Goal: Task Accomplishment & Management: Use online tool/utility

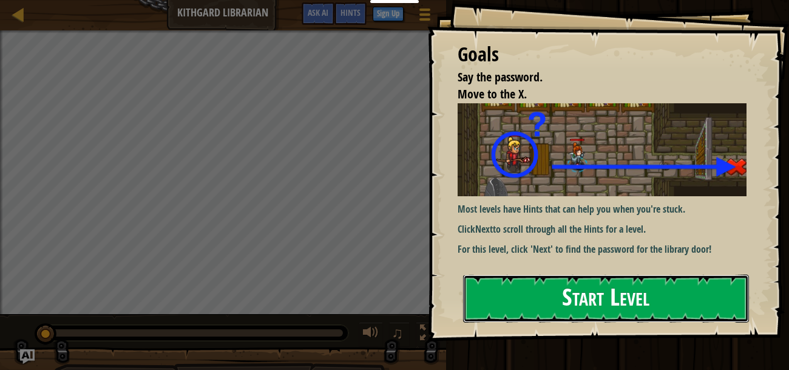
click at [526, 302] on button "Start Level" at bounding box center [606, 298] width 286 height 48
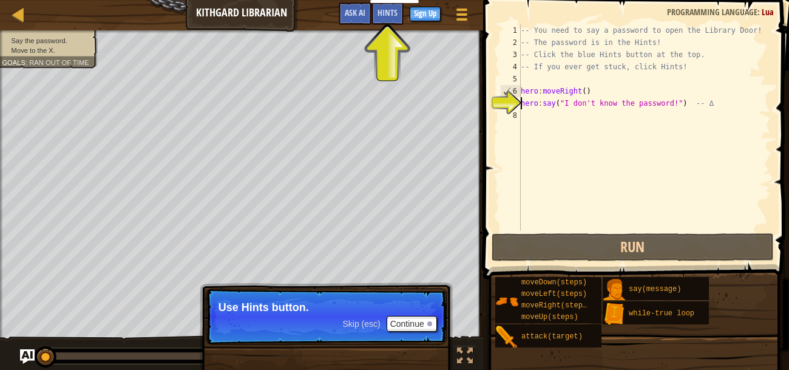
click at [588, 129] on div "-- You need to say a password to open the Library Door! -- The password is in t…" at bounding box center [644, 139] width 253 height 231
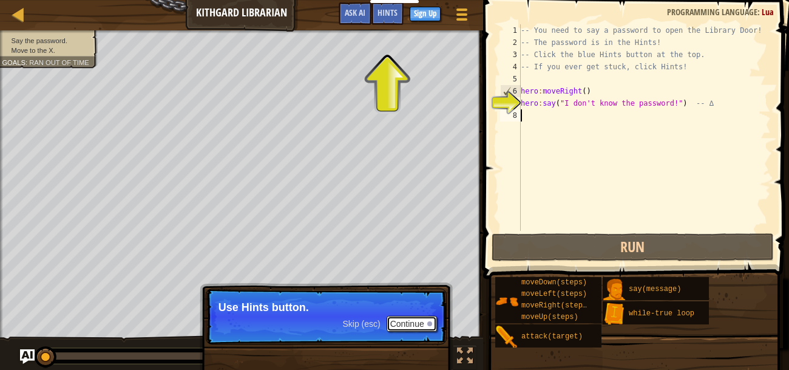
click at [412, 317] on button "Continue" at bounding box center [412, 324] width 50 height 16
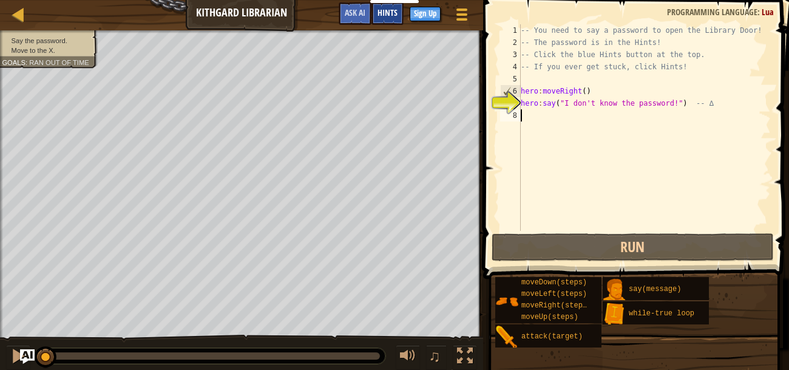
click at [382, 12] on span "Hints" at bounding box center [388, 13] width 20 height 12
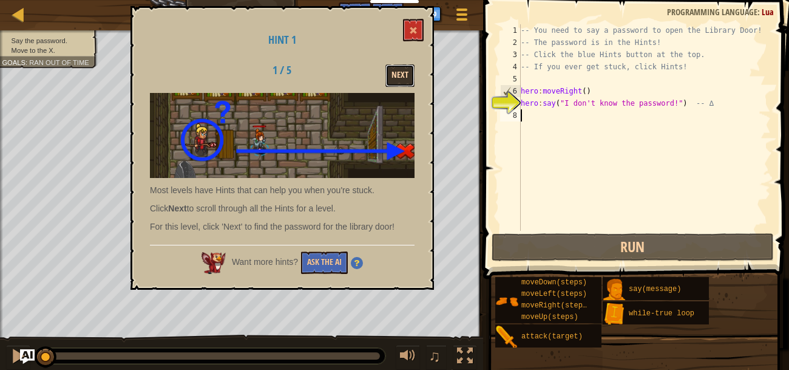
click at [394, 78] on button "Next" at bounding box center [399, 75] width 29 height 22
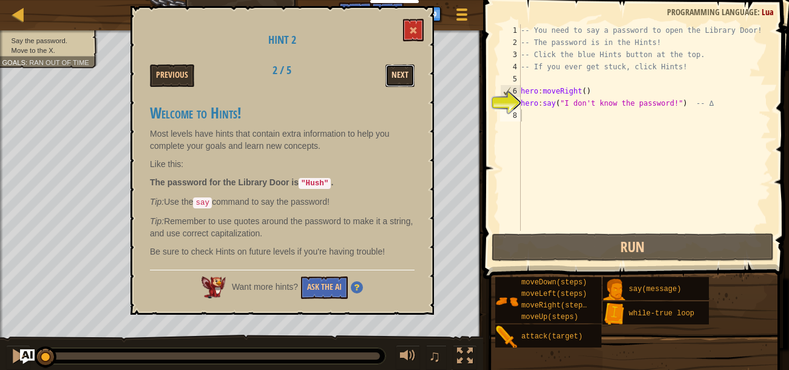
click at [395, 75] on button "Next" at bounding box center [399, 75] width 29 height 22
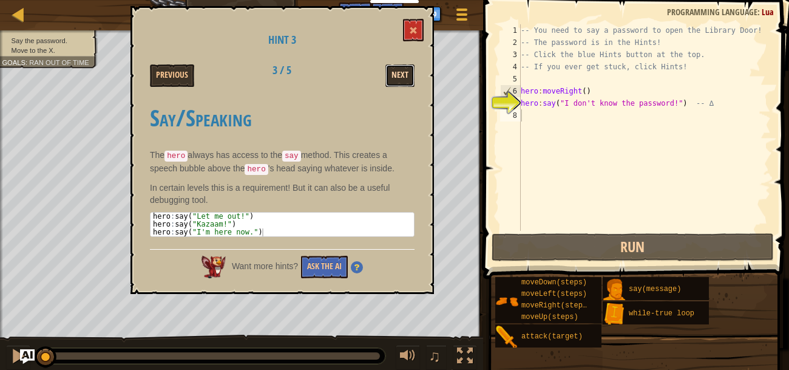
click at [395, 74] on button "Next" at bounding box center [399, 75] width 29 height 22
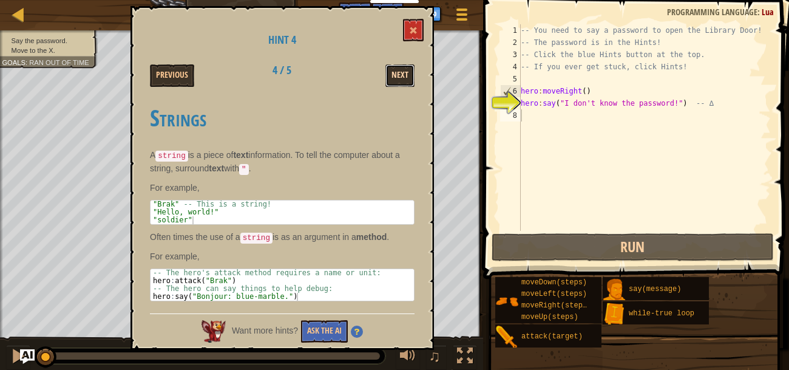
click at [395, 74] on button "Next" at bounding box center [399, 75] width 29 height 22
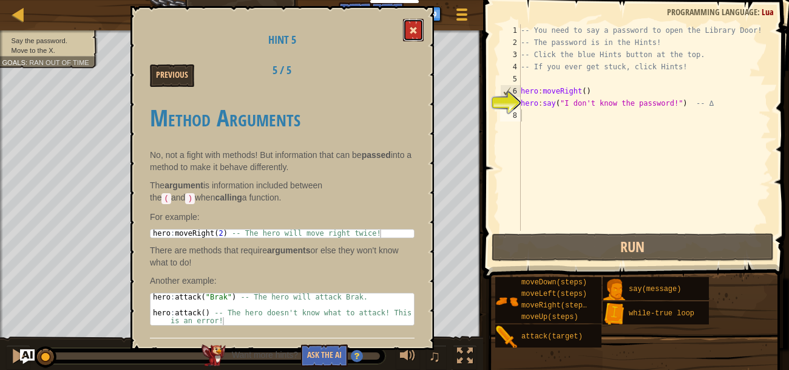
click at [419, 27] on button at bounding box center [413, 30] width 21 height 22
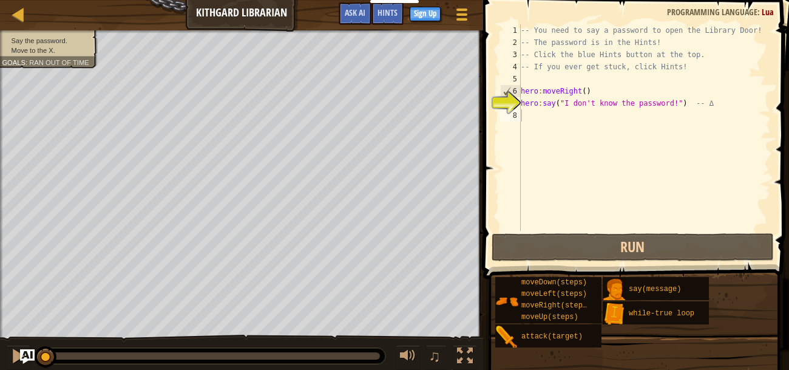
type textarea "hero:say("I don't know the password!") -- ∆"
click at [622, 97] on div "-- You need to say a password to open the Library Door! -- The password is in t…" at bounding box center [644, 139] width 253 height 231
click at [629, 114] on div "-- You need to say a password to open the Library Door! -- The password is in t…" at bounding box center [644, 139] width 253 height 231
drag, startPoint x: 677, startPoint y: 100, endPoint x: 564, endPoint y: 105, distance: 113.0
click at [564, 105] on div "-- You need to say a password to open the Library Door! -- The password is in t…" at bounding box center [644, 139] width 253 height 231
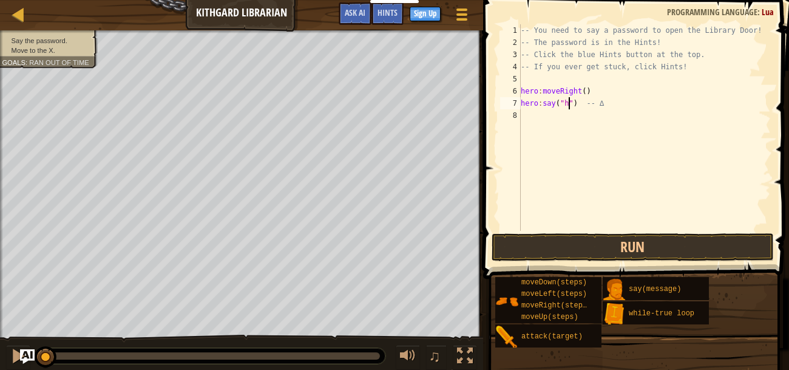
scroll to position [5, 4]
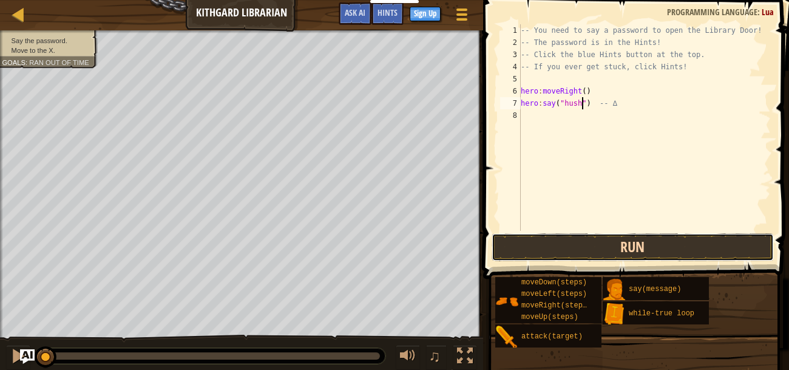
click at [553, 242] on button "Run" at bounding box center [633, 247] width 283 height 28
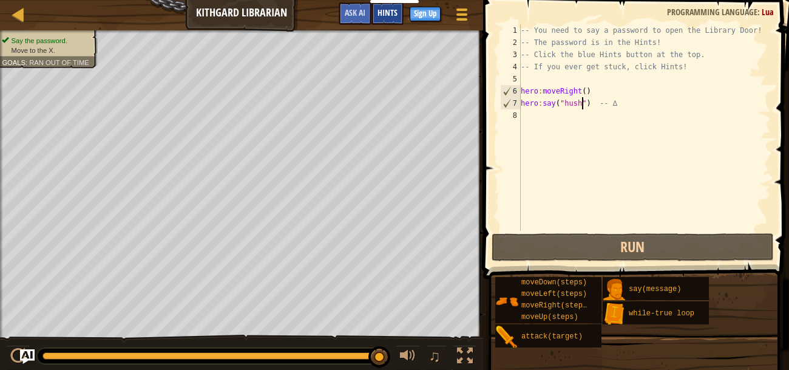
click at [380, 8] on span "Hints" at bounding box center [388, 13] width 20 height 12
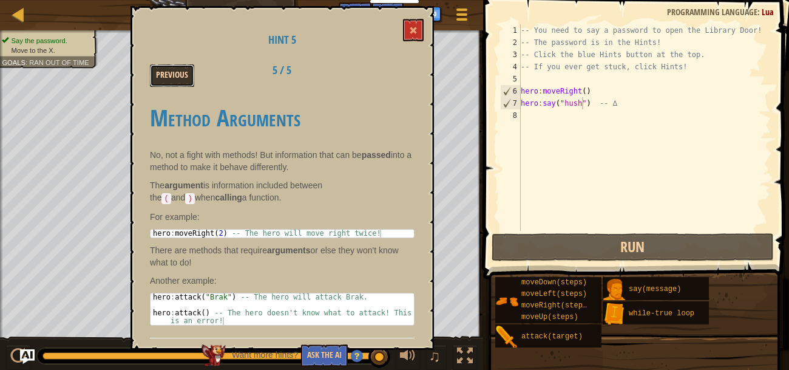
click at [169, 75] on button "Previous" at bounding box center [172, 75] width 44 height 22
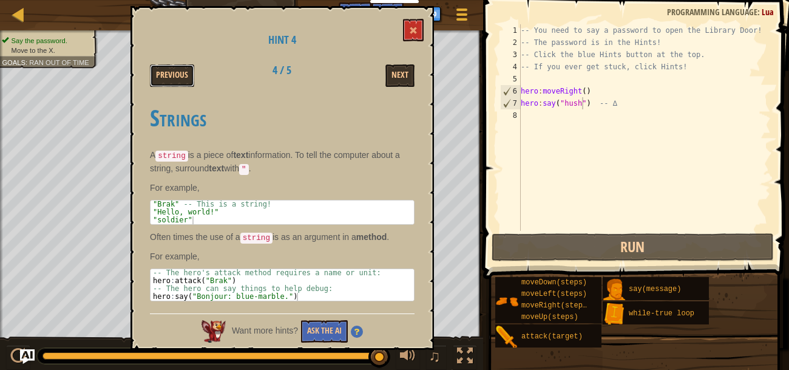
click at [169, 75] on button "Previous" at bounding box center [172, 75] width 44 height 22
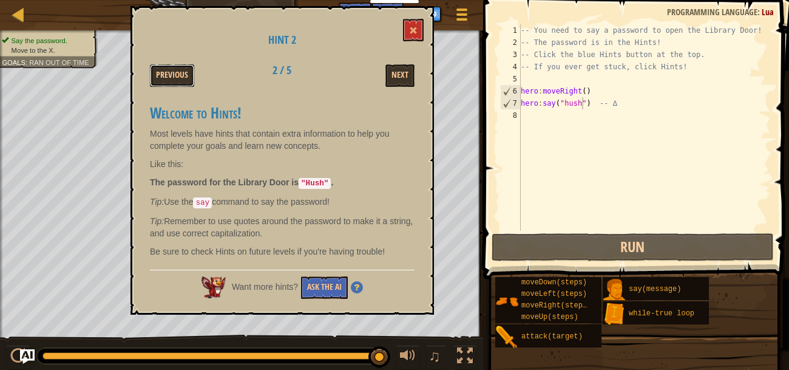
click at [169, 75] on button "Previous" at bounding box center [172, 75] width 44 height 22
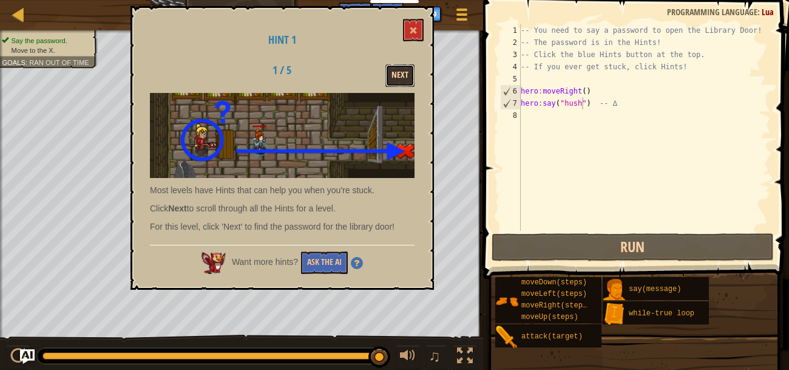
click at [408, 77] on button "Next" at bounding box center [399, 75] width 29 height 22
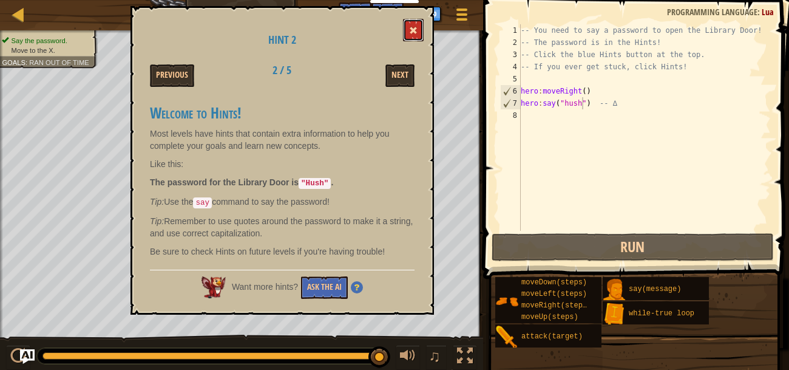
click at [412, 32] on span at bounding box center [413, 30] width 8 height 8
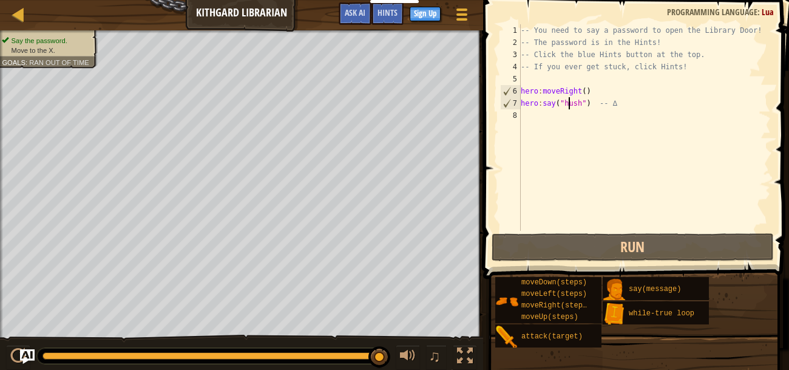
click at [568, 103] on div "-- You need to say a password to open the Library Door! -- The password is in t…" at bounding box center [644, 139] width 253 height 231
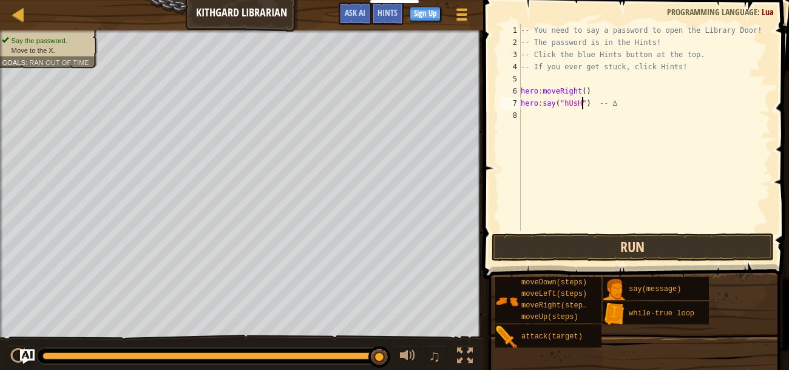
type textarea "hero:say("hUsH") -- ∆"
click at [526, 257] on button "Run" at bounding box center [633, 247] width 283 height 28
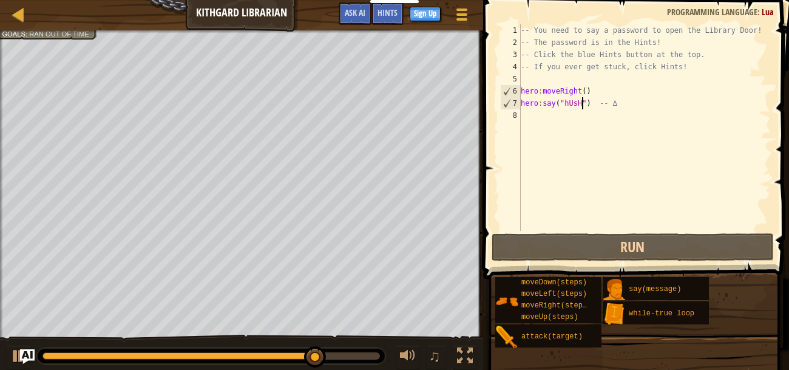
click at [536, 109] on div "-- You need to say a password to open the Library Door! -- The password is in t…" at bounding box center [644, 139] width 253 height 231
click at [536, 117] on div "-- You need to say a password to open the Library Door! -- The password is in t…" at bounding box center [644, 139] width 253 height 231
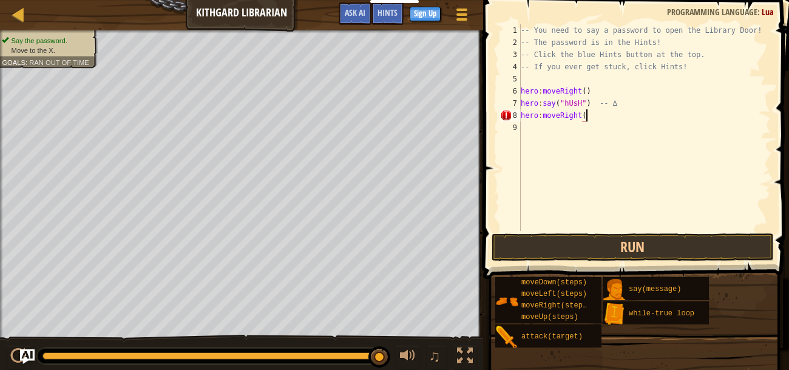
scroll to position [5, 5]
type textarea "hero:moveRight()"
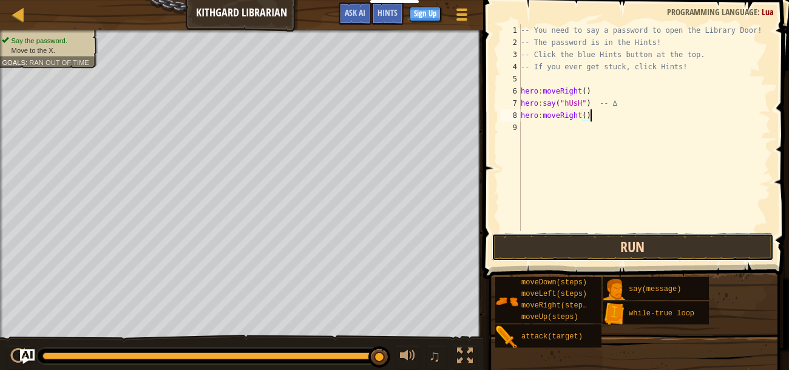
click at [558, 247] on button "Run" at bounding box center [633, 247] width 283 height 28
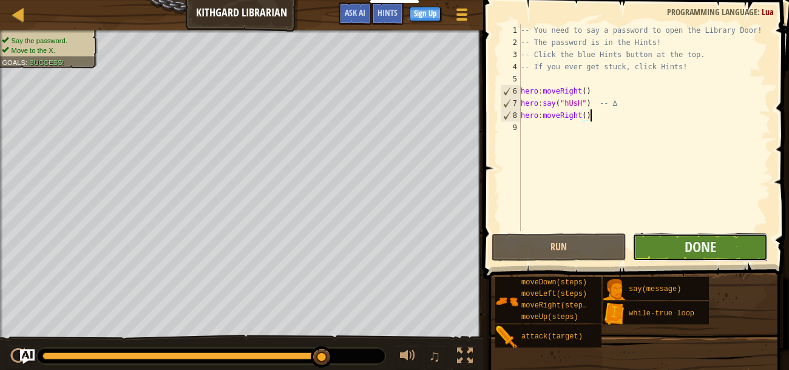
click at [648, 248] on button "Done" at bounding box center [699, 247] width 135 height 28
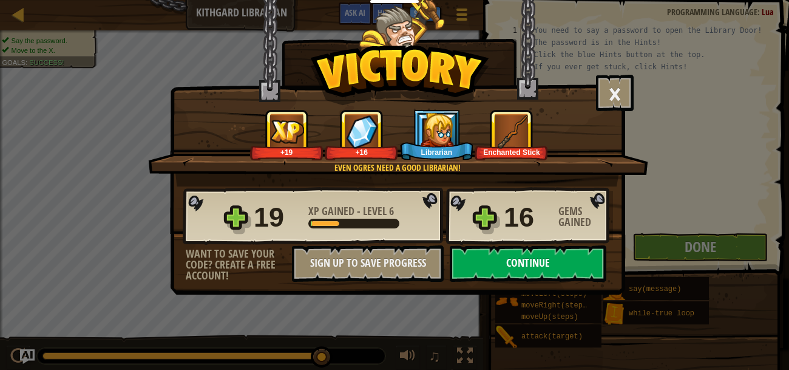
click at [571, 255] on button "Continue" at bounding box center [528, 263] width 157 height 36
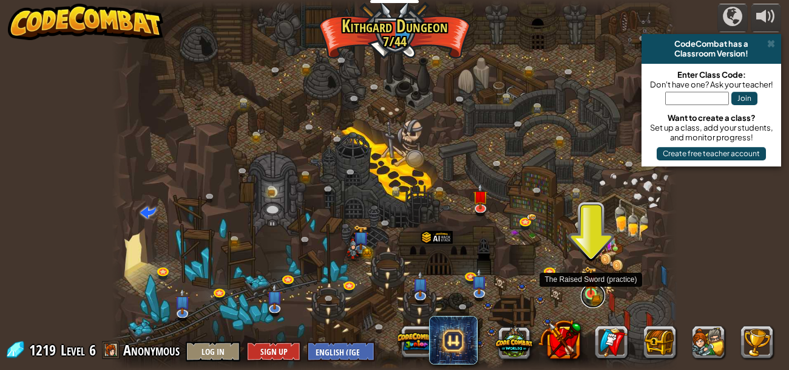
click at [586, 297] on link at bounding box center [593, 295] width 24 height 24
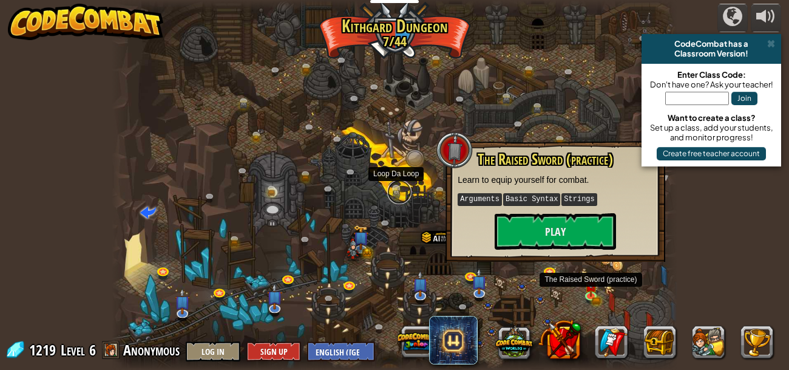
click at [405, 195] on link at bounding box center [399, 192] width 24 height 24
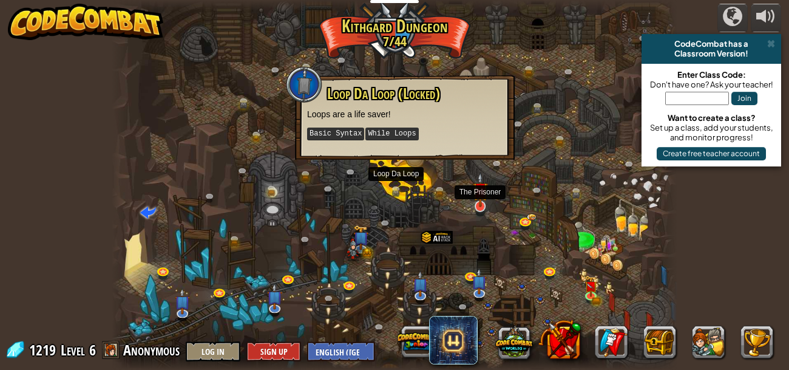
click at [475, 201] on img at bounding box center [480, 189] width 15 height 35
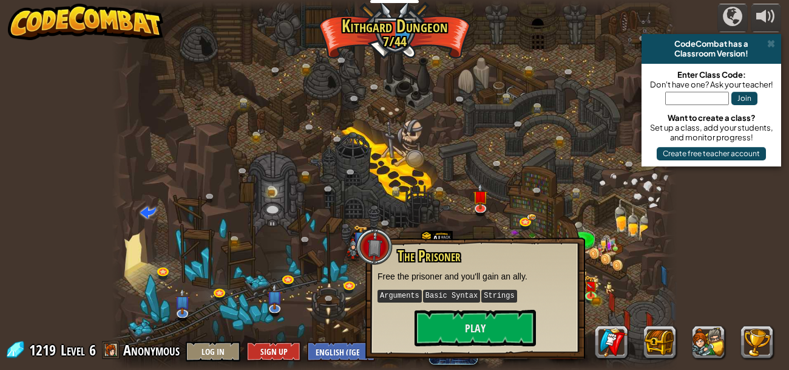
click at [473, 303] on div "The Prisoner Free the prisoner and you'll gain an ally. Arguments Basic Syntax …" at bounding box center [475, 297] width 195 height 98
click at [473, 311] on button "Play" at bounding box center [475, 328] width 121 height 36
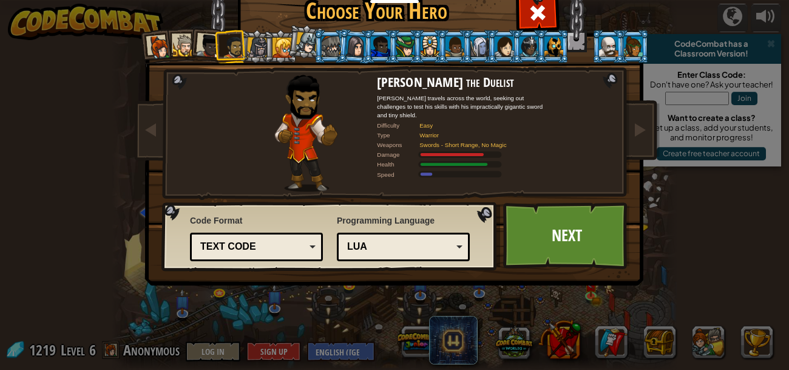
click at [315, 249] on div "Text code Blocks and code Blocks Blocks (Icons) Text code" at bounding box center [256, 246] width 133 height 29
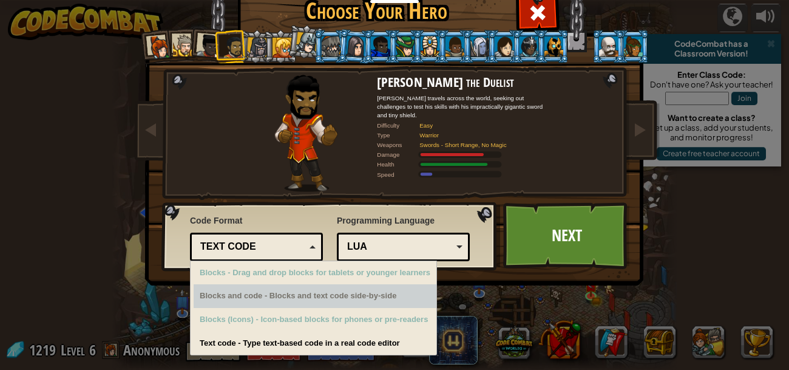
click at [339, 305] on div "Blocks and code - Blocks and text code side-by-side" at bounding box center [315, 296] width 243 height 24
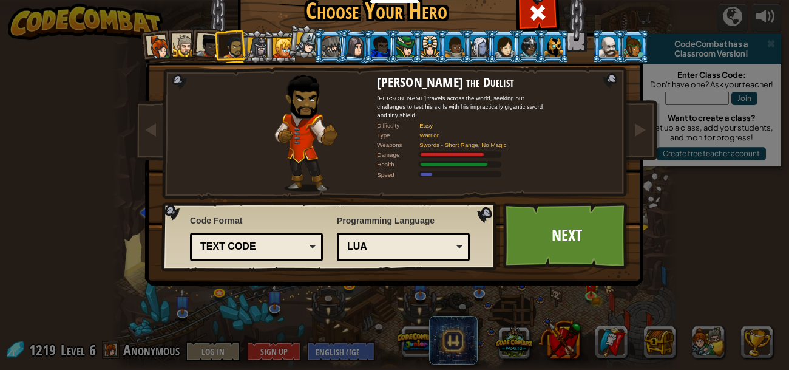
click at [308, 127] on img at bounding box center [306, 133] width 63 height 117
click at [270, 234] on div "Text code Blocks and code Blocks Blocks (Icons) Text code" at bounding box center [256, 246] width 133 height 29
click at [282, 196] on div "Captain [PERSON_NAME] Anya is a no-nonsense leader who isn't afraid to go in an…" at bounding box center [394, 156] width 455 height 265
click at [512, 217] on link "Next" at bounding box center [566, 235] width 127 height 67
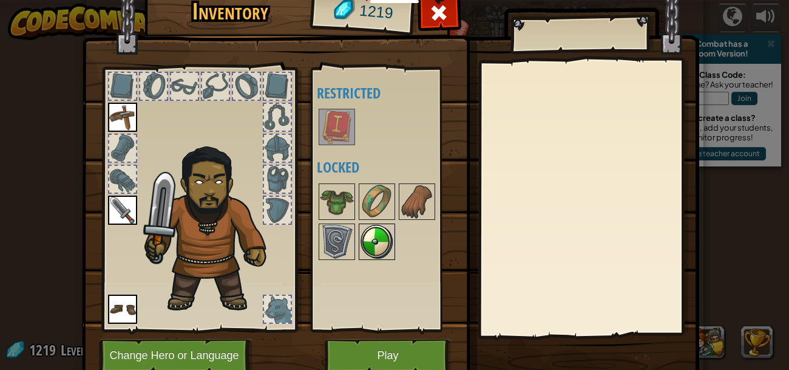
click at [365, 247] on img at bounding box center [377, 242] width 34 height 34
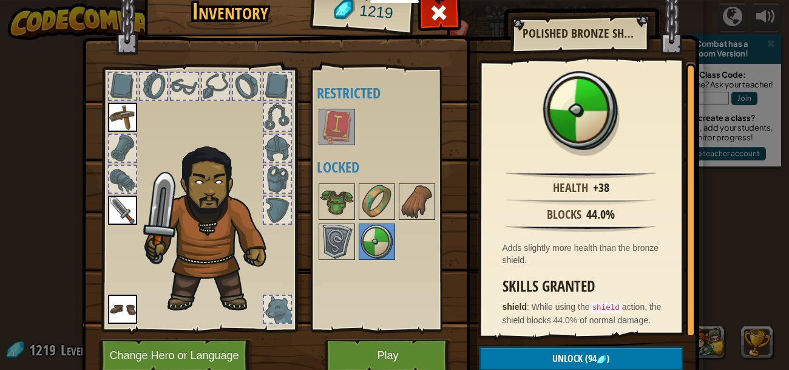
click at [334, 120] on img at bounding box center [337, 127] width 34 height 34
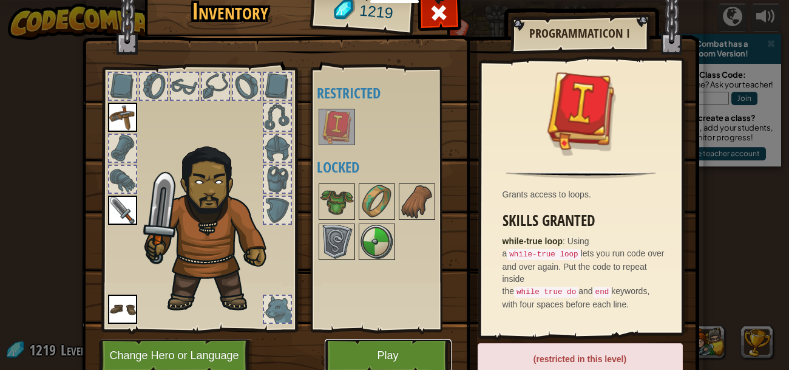
click at [401, 357] on button "Play" at bounding box center [388, 355] width 127 height 33
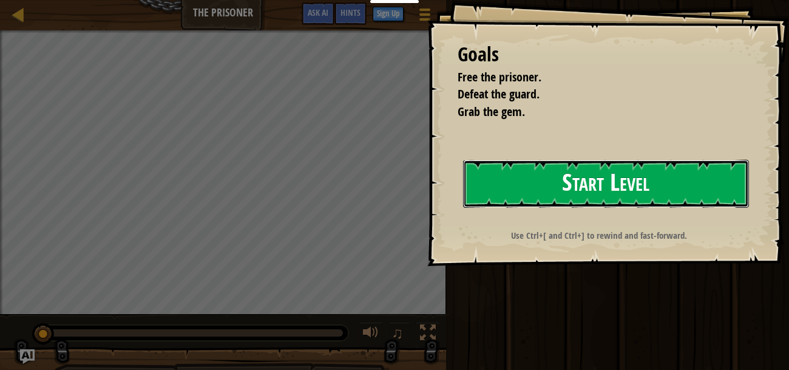
click at [557, 205] on button "Start Level" at bounding box center [606, 184] width 286 height 48
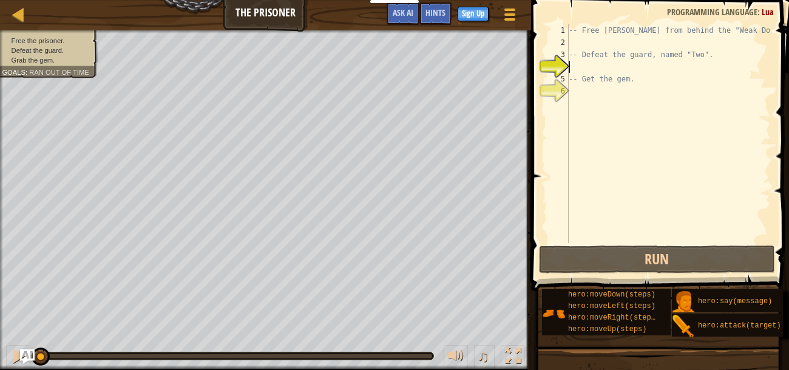
click at [654, 96] on div "-- Free [PERSON_NAME] from behind the "Weak Door". -- Defeat the guard, named "…" at bounding box center [668, 145] width 205 height 243
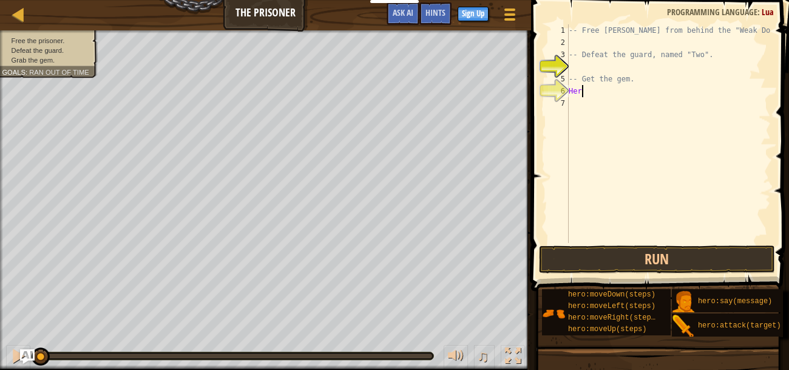
scroll to position [5, 0]
type textarea "H"
type textarea "h"
click at [432, 19] on div "Hints" at bounding box center [435, 13] width 32 height 22
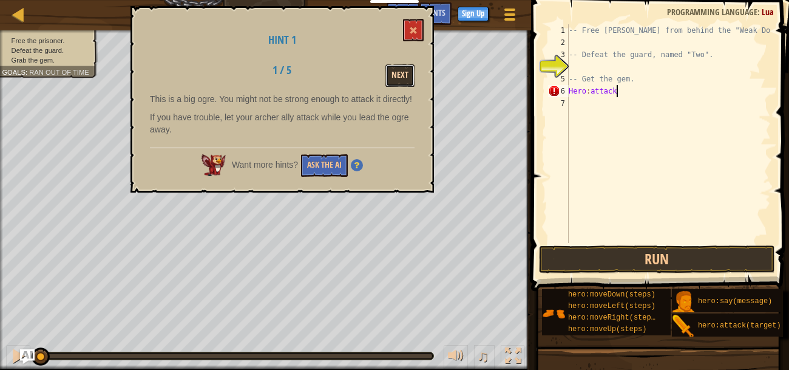
click at [396, 74] on button "Next" at bounding box center [399, 75] width 29 height 22
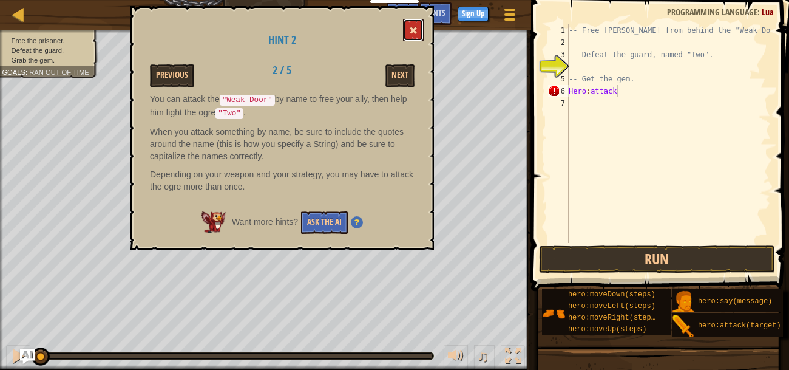
click at [413, 24] on button at bounding box center [413, 30] width 21 height 22
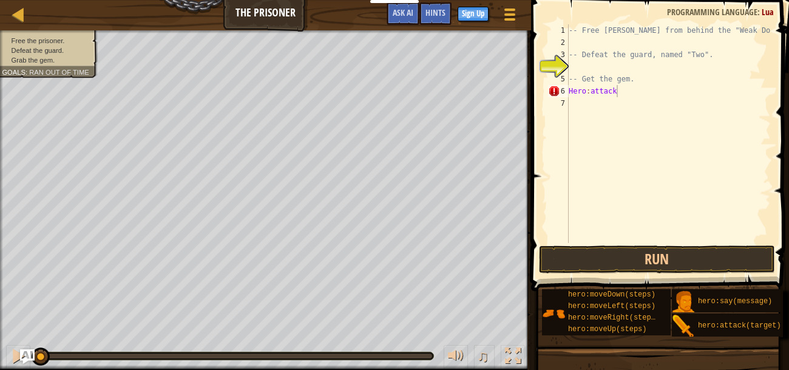
click at [632, 93] on div "-- Free [PERSON_NAME] from behind the "Weak Door". -- Defeat the guard, named "…" at bounding box center [668, 145] width 205 height 243
type textarea "Hero:attack("Weak Door""
click at [691, 256] on button "Run" at bounding box center [657, 259] width 236 height 28
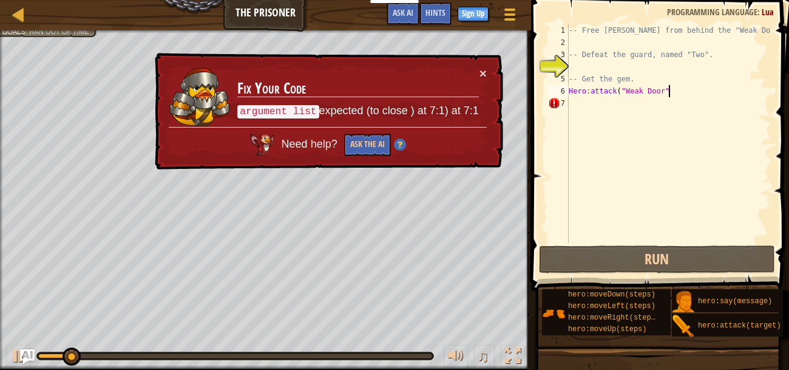
click at [592, 104] on div "-- Free [PERSON_NAME] from behind the "Weak Door". -- Defeat the guard, named "…" at bounding box center [668, 145] width 205 height 243
click at [683, 92] on div "-- Free [PERSON_NAME] from behind the "Weak Door". -- Defeat the guard, named "…" at bounding box center [668, 145] width 205 height 243
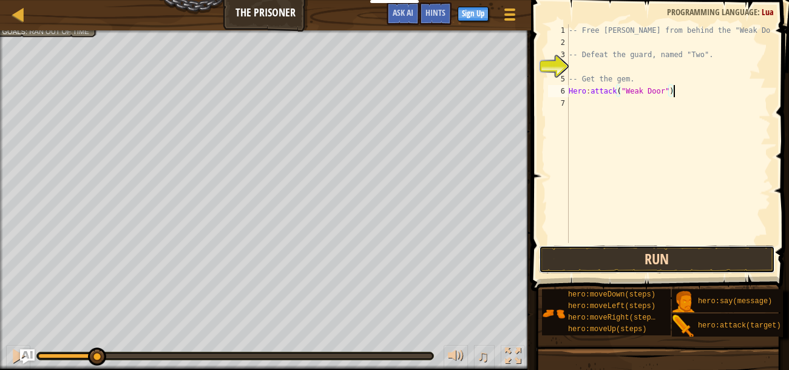
click at [646, 258] on button "Run" at bounding box center [657, 259] width 236 height 28
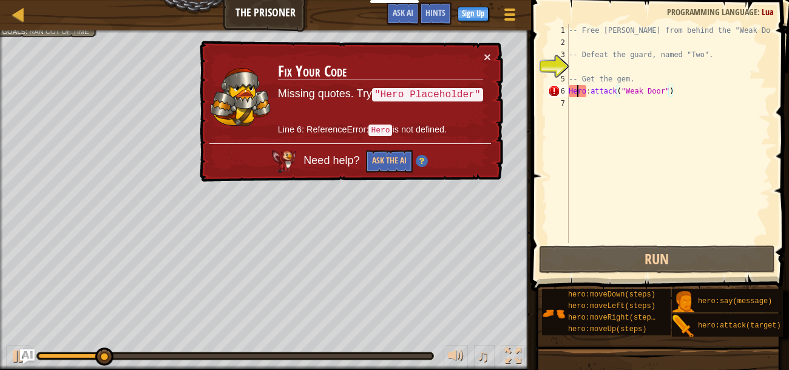
click at [578, 89] on div "-- Free [PERSON_NAME] from behind the "Weak Door". -- Defeat the guard, named "…" at bounding box center [668, 145] width 205 height 243
click at [573, 93] on div "-- Free [PERSON_NAME] from behind the "Weak Door". -- Defeat the guard, named "…" at bounding box center [668, 145] width 205 height 243
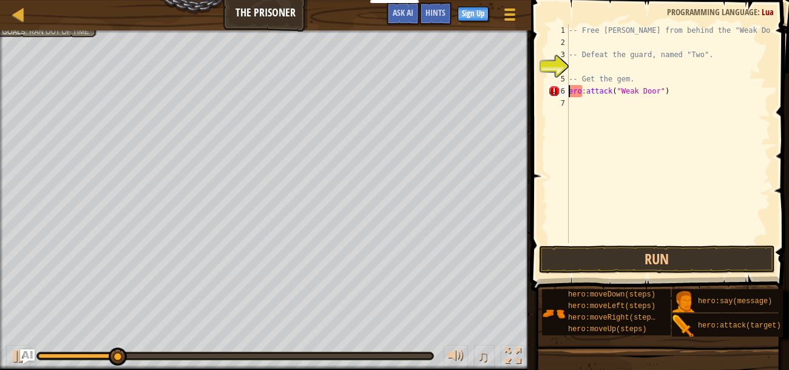
scroll to position [5, 0]
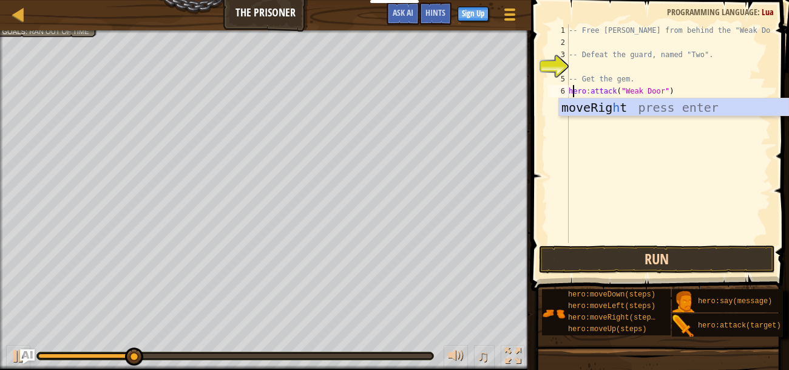
type textarea "hero:attack("Weak Door")"
click at [594, 265] on button "Run" at bounding box center [657, 259] width 236 height 28
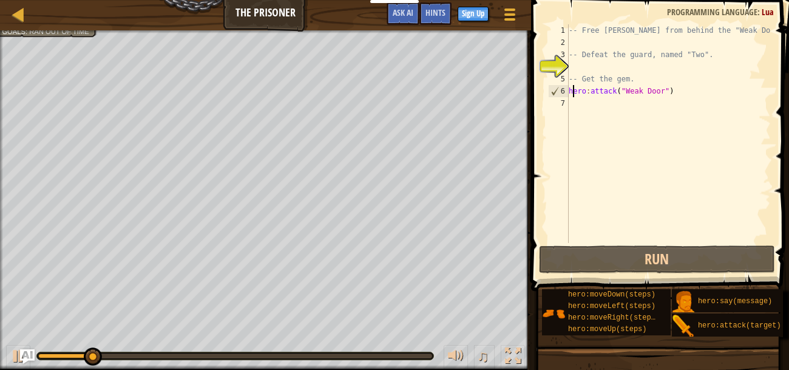
click at [622, 108] on div "-- Free [PERSON_NAME] from behind the "Weak Door". -- Defeat the guard, named "…" at bounding box center [668, 145] width 205 height 243
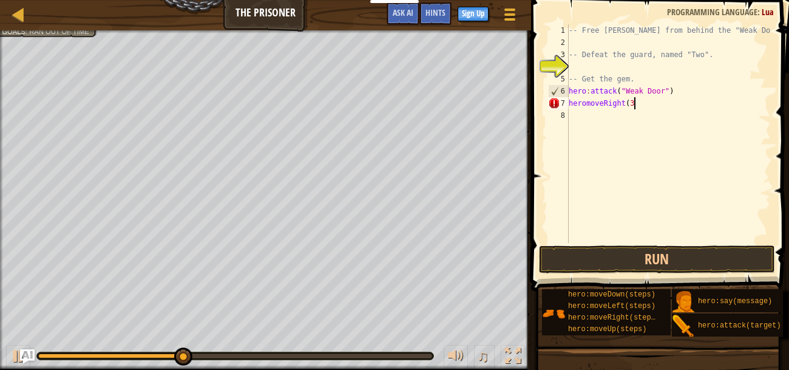
scroll to position [5, 5]
click at [594, 261] on button "Run" at bounding box center [657, 259] width 236 height 28
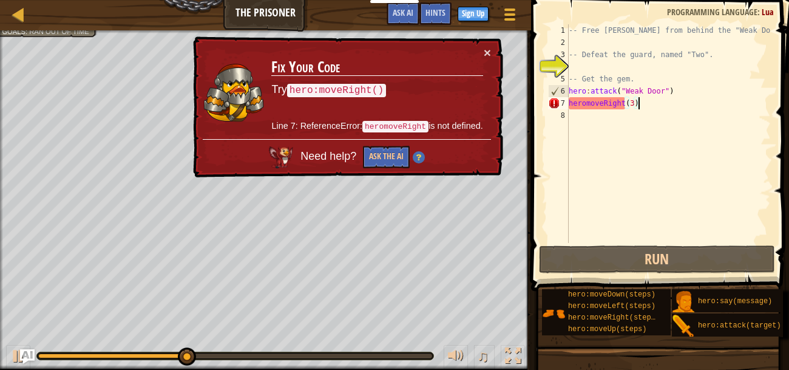
click at [633, 107] on div "-- Free [PERSON_NAME] from behind the "Weak Door". -- Defeat the guard, named "…" at bounding box center [668, 145] width 205 height 243
type textarea "heromoveRight()"
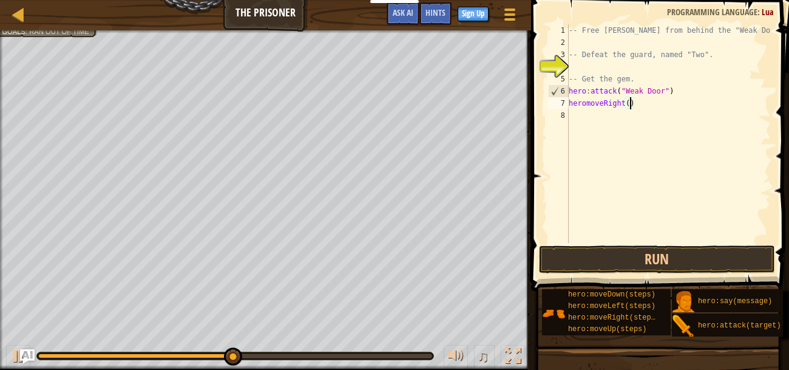
click at [643, 110] on div "-- Free [PERSON_NAME] from behind the "Weak Door". -- Defeat the guard, named "…" at bounding box center [668, 145] width 205 height 243
type textarea "h"
drag, startPoint x: 569, startPoint y: 90, endPoint x: 675, endPoint y: 95, distance: 105.7
click at [675, 95] on div "-- Free [PERSON_NAME] from behind the "Weak Door". -- Defeat the guard, named "…" at bounding box center [668, 145] width 205 height 243
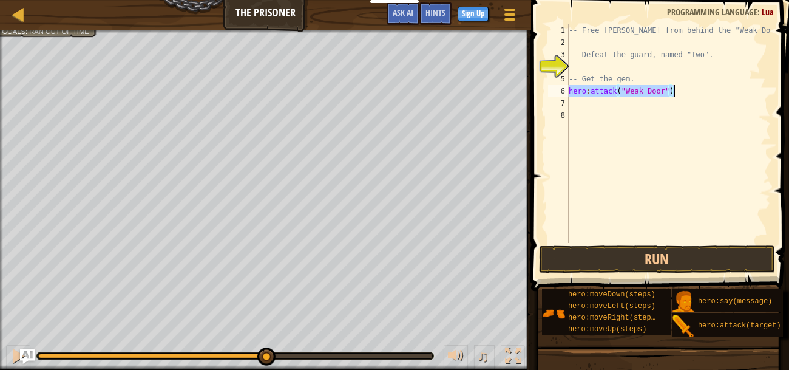
type textarea "hero:attack("Weak Door")"
click at [636, 115] on div "-- Free [PERSON_NAME] from behind the "Weak Door". -- Defeat the guard, named "…" at bounding box center [668, 145] width 205 height 243
paste textarea "hero:attack("Weak Door")"
type textarea "hero:attack("Two")"
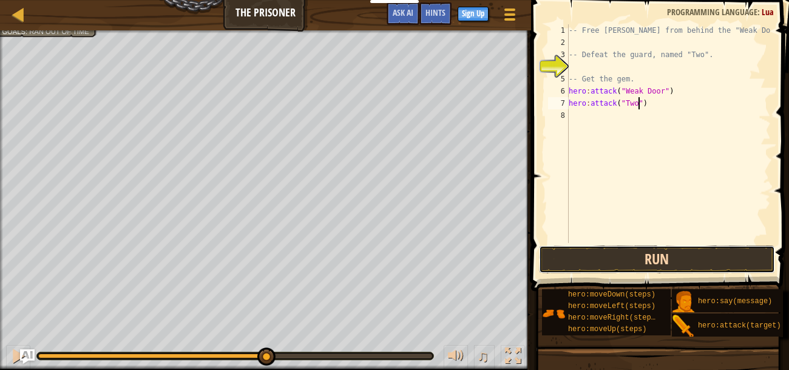
click at [629, 250] on button "Run" at bounding box center [657, 259] width 236 height 28
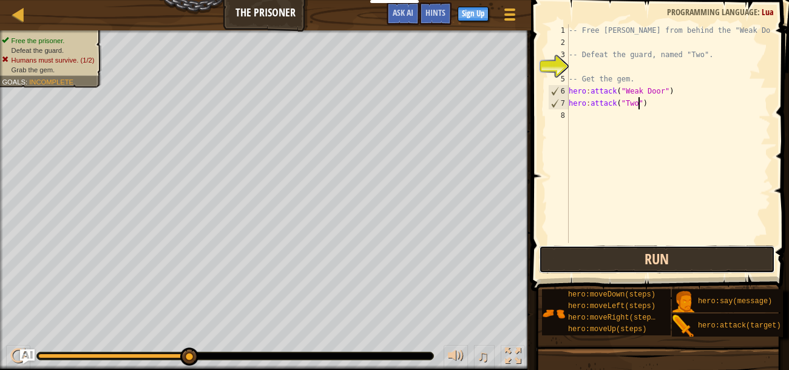
click at [585, 261] on button "Run" at bounding box center [657, 259] width 236 height 28
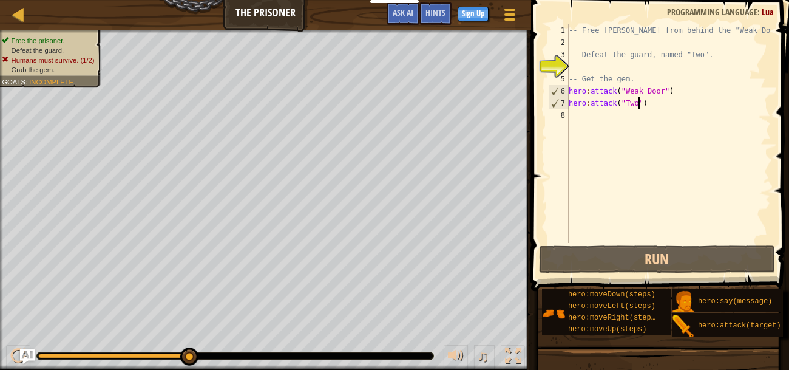
click at [656, 108] on div "-- Free [PERSON_NAME] from behind the "Weak Door". -- Defeat the guard, named "…" at bounding box center [668, 145] width 205 height 243
drag, startPoint x: 649, startPoint y: 106, endPoint x: 569, endPoint y: 106, distance: 80.7
click at [569, 106] on div "-- Free [PERSON_NAME] from behind the "Weak Door". -- Defeat the guard, named "…" at bounding box center [668, 145] width 205 height 243
click at [574, 117] on div "-- Free [PERSON_NAME] from behind the "Weak Door". -- Defeat the guard, named "…" at bounding box center [668, 145] width 205 height 243
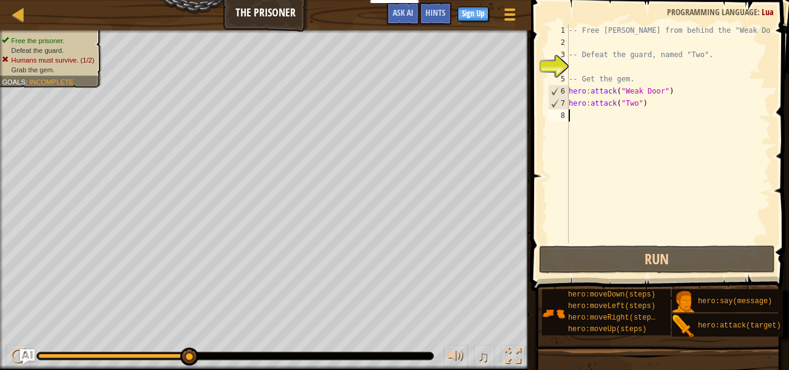
paste textarea "hero:attack("Two")"
type textarea "hero:attack("Two")"
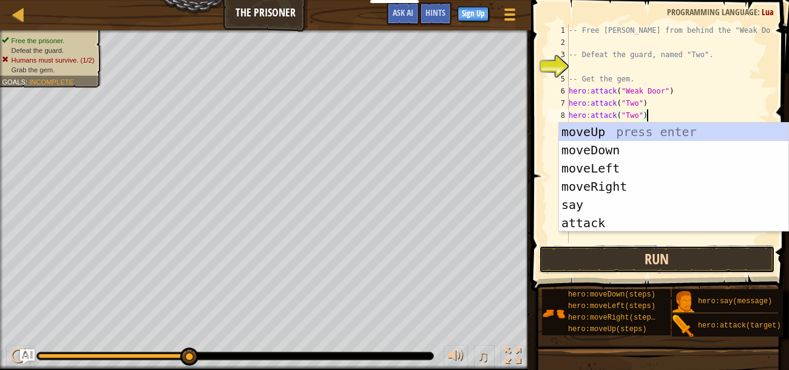
click at [621, 256] on button "Run" at bounding box center [657, 259] width 236 height 28
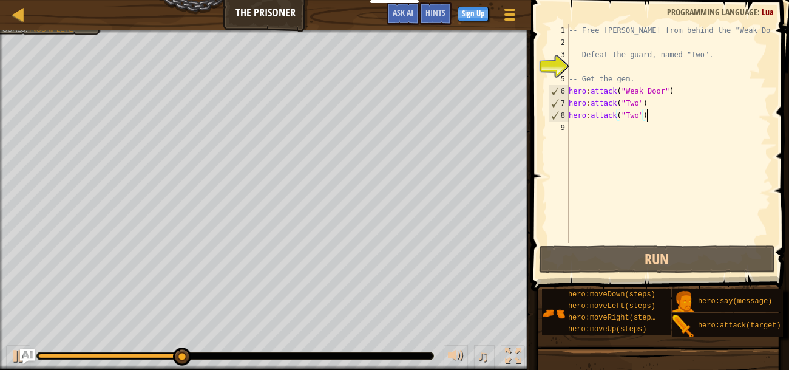
click at [648, 118] on div "-- Free [PERSON_NAME] from behind the "Weak Door". -- Defeat the guard, named "…" at bounding box center [668, 145] width 205 height 243
click at [644, 131] on div "-- Free [PERSON_NAME] from behind the "Weak Door". -- Defeat the guard, named "…" at bounding box center [668, 145] width 205 height 243
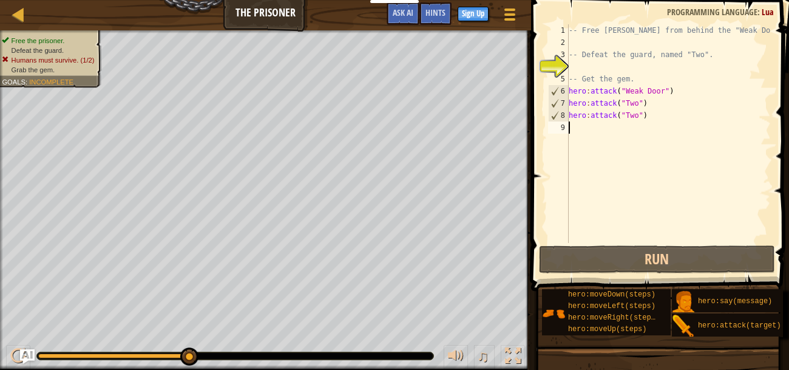
paste textarea "hero:attack("Two")"
type textarea "hero:attack("Two")"
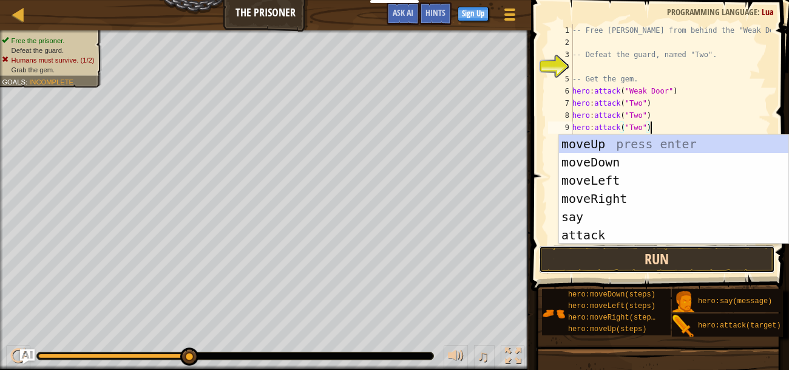
click at [596, 257] on button "Run" at bounding box center [657, 259] width 236 height 28
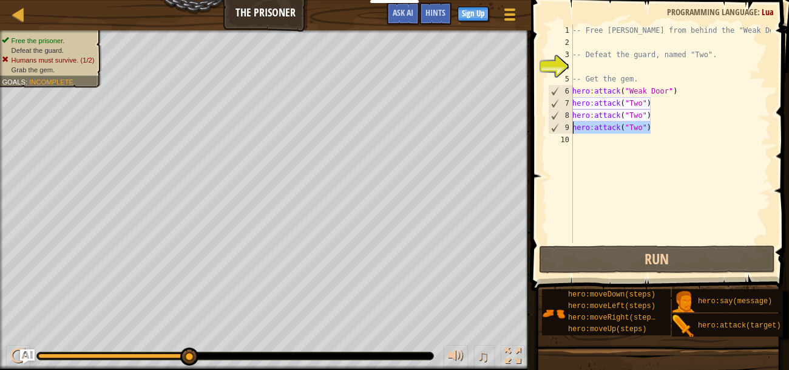
drag, startPoint x: 655, startPoint y: 130, endPoint x: 574, endPoint y: 129, distance: 80.7
click at [574, 129] on div "-- Free [PERSON_NAME] from behind the "Weak Door". -- Defeat the guard, named "…" at bounding box center [670, 145] width 201 height 243
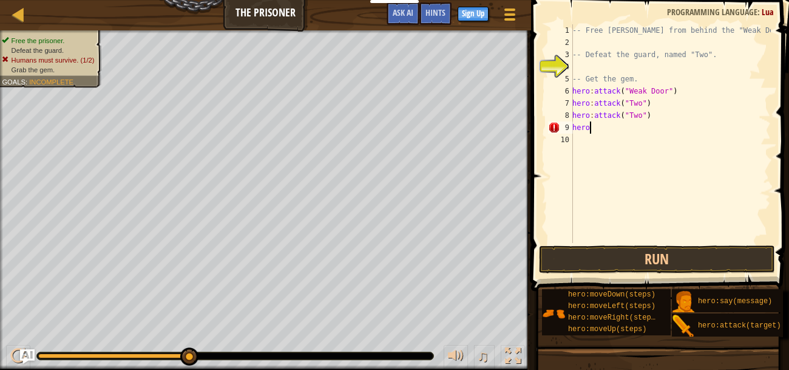
scroll to position [5, 1]
type textarea "hero:m"
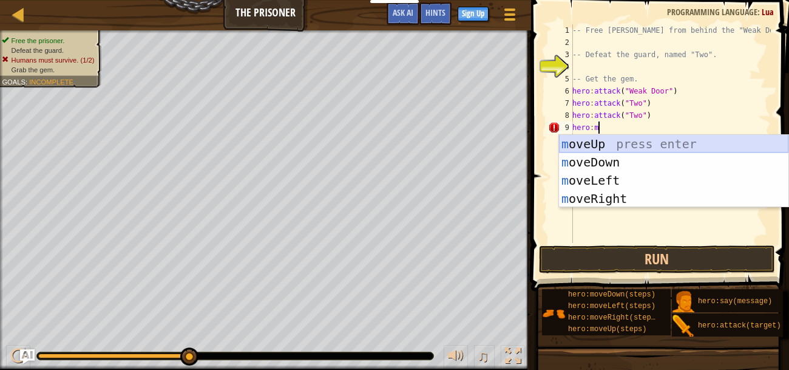
click at [601, 144] on div "m oveUp press enter m oveDown press enter m oveLeft press enter m oveRight pres…" at bounding box center [673, 189] width 229 height 109
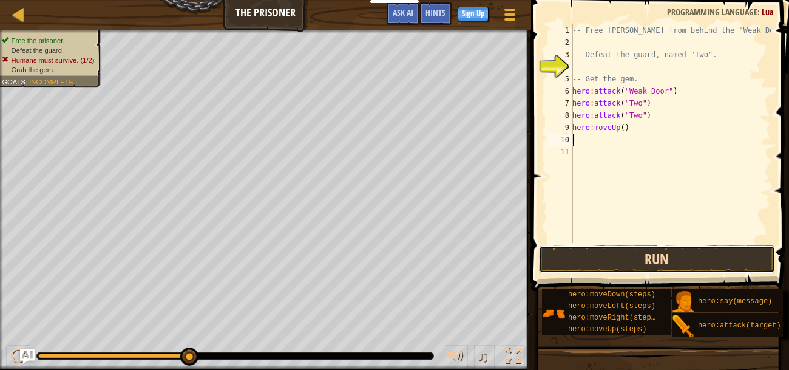
click at [592, 254] on button "Run" at bounding box center [657, 259] width 236 height 28
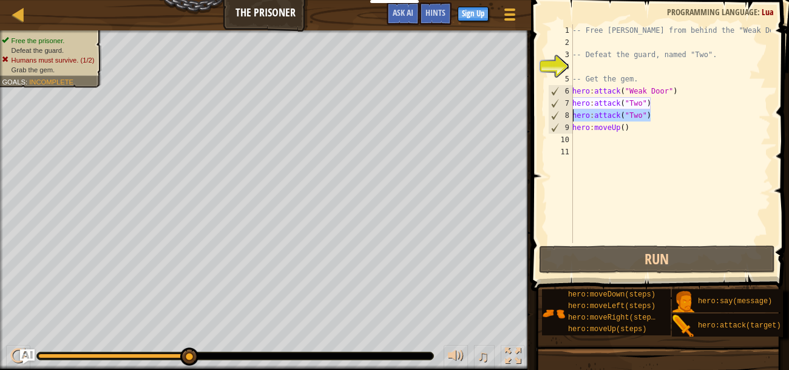
drag, startPoint x: 651, startPoint y: 115, endPoint x: 557, endPoint y: 117, distance: 94.7
click at [557, 117] on div "1 2 3 4 5 6 7 8 9 10 11 -- Free [PERSON_NAME] from behind the "Weak Door". -- D…" at bounding box center [658, 133] width 225 height 219
type textarea "hero:attack("Two")"
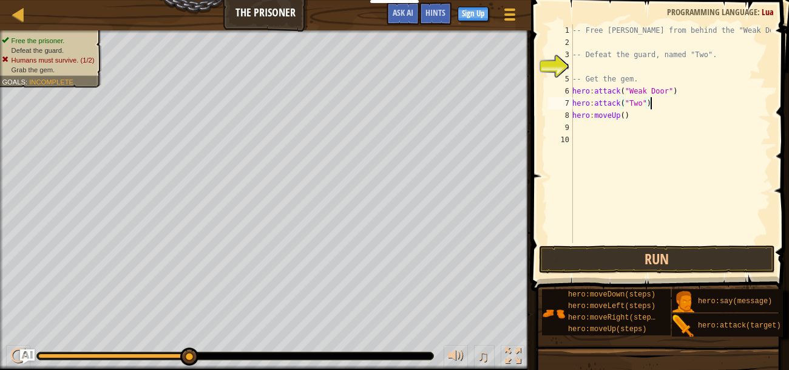
click at [620, 120] on div "-- Free [PERSON_NAME] from behind the "Weak Door". -- Defeat the guard, named "…" at bounding box center [670, 145] width 201 height 243
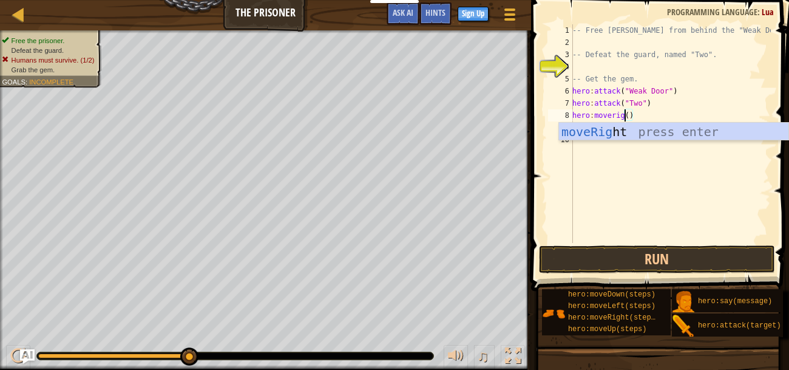
scroll to position [5, 4]
click at [619, 129] on div "moveRight press enter" at bounding box center [673, 150] width 229 height 55
type textarea "hero:moveRight"
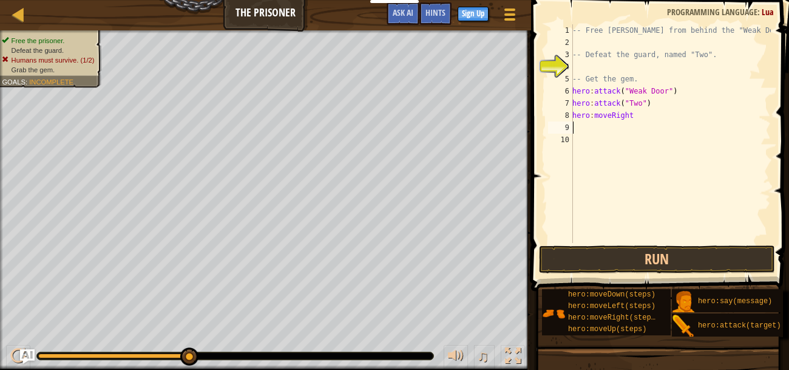
click at [617, 131] on div "-- Free [PERSON_NAME] from behind the "Weak Door". -- Defeat the guard, named "…" at bounding box center [670, 145] width 201 height 243
click at [637, 118] on div "-- Free [PERSON_NAME] from behind the "Weak Door". -- Defeat the guard, named "…" at bounding box center [670, 145] width 201 height 243
click at [566, 260] on button "Run" at bounding box center [657, 259] width 236 height 28
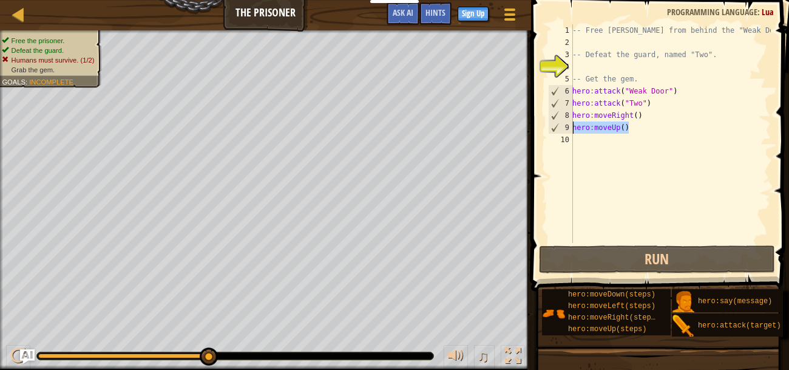
drag, startPoint x: 635, startPoint y: 126, endPoint x: 574, endPoint y: 132, distance: 61.5
click at [574, 132] on div "-- Free [PERSON_NAME] from behind the "Weak Door". -- Defeat the guard, named "…" at bounding box center [670, 145] width 201 height 243
type textarea "hero:moveUp()"
click at [575, 138] on div "-- Free [PERSON_NAME] from behind the "Weak Door". -- Defeat the guard, named "…" at bounding box center [670, 145] width 201 height 243
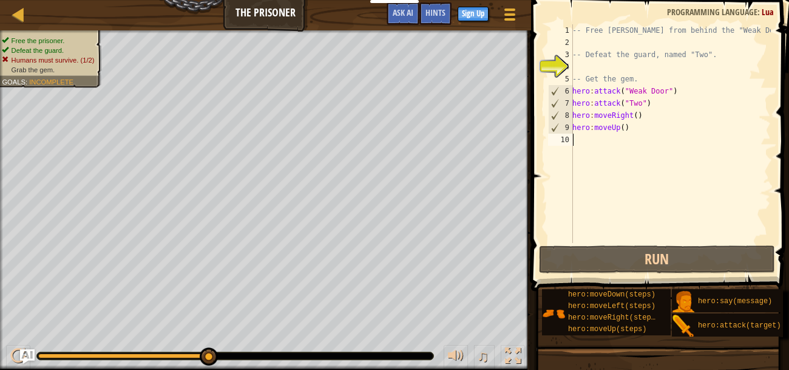
scroll to position [5, 0]
paste textarea "hero:moveUp()"
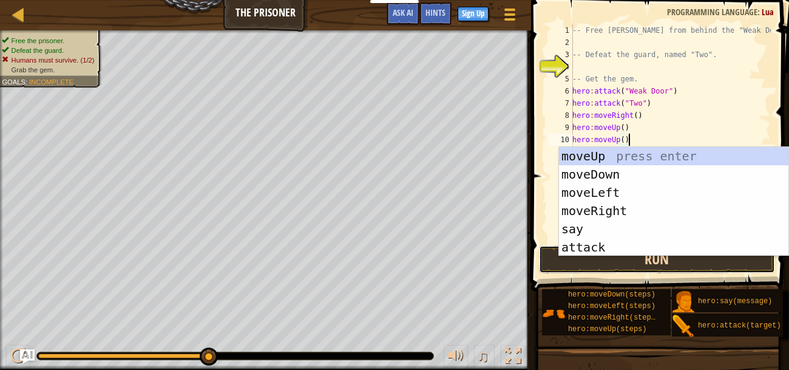
click at [543, 261] on button "Run" at bounding box center [657, 259] width 236 height 28
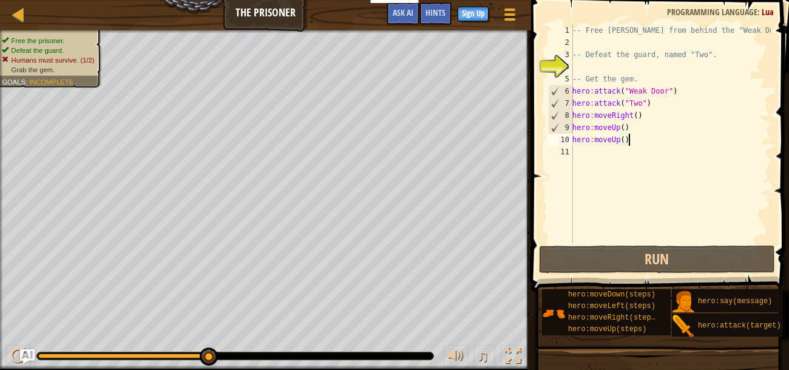
click at [620, 141] on div "-- Free [PERSON_NAME] from behind the "Weak Door". -- Defeat the guard, named "…" at bounding box center [670, 145] width 201 height 243
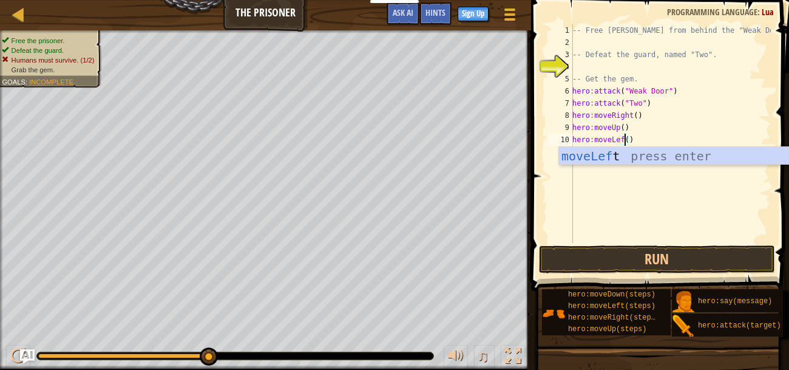
scroll to position [5, 4]
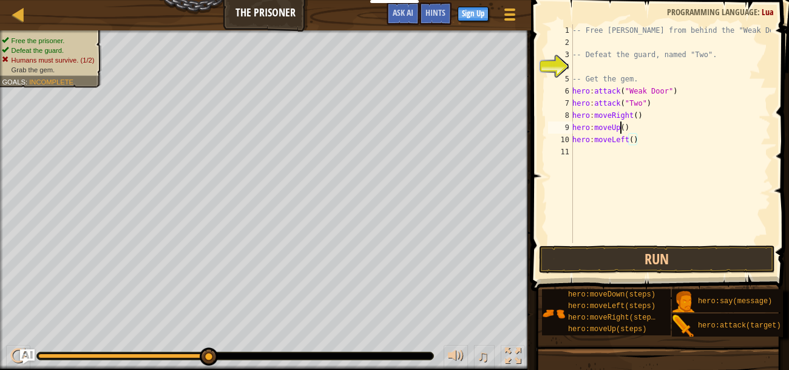
click at [621, 126] on div "-- Free [PERSON_NAME] from behind the "Weak Door". -- Defeat the guard, named "…" at bounding box center [670, 145] width 201 height 243
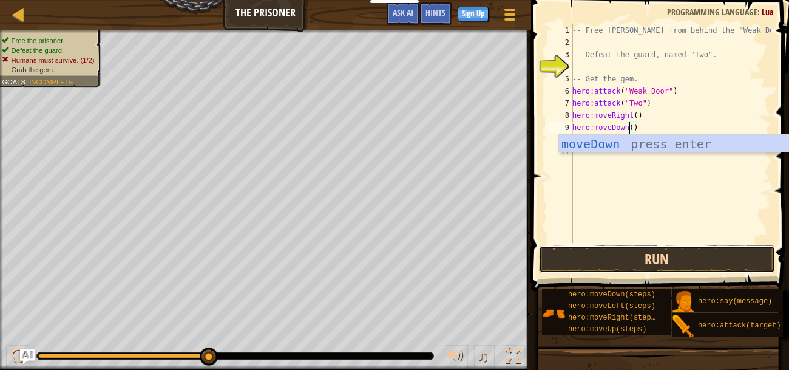
click at [614, 252] on button "Run" at bounding box center [657, 259] width 236 height 28
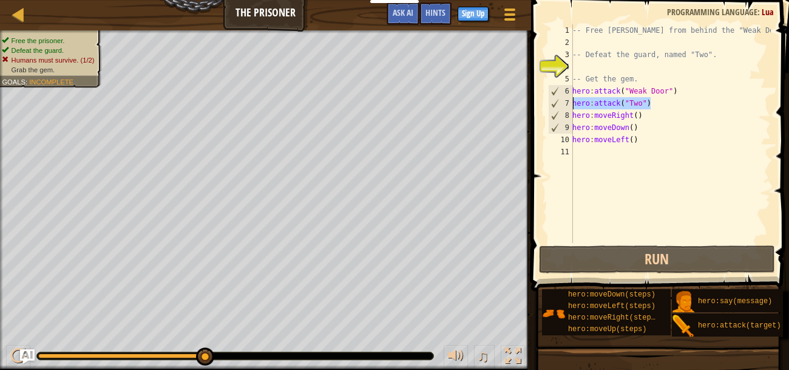
drag, startPoint x: 650, startPoint y: 104, endPoint x: 574, endPoint y: 109, distance: 76.6
click at [574, 109] on div "-- Free [PERSON_NAME] from behind the "Weak Door". -- Defeat the guard, named "…" at bounding box center [670, 145] width 201 height 243
type textarea "hero:attack("Two")"
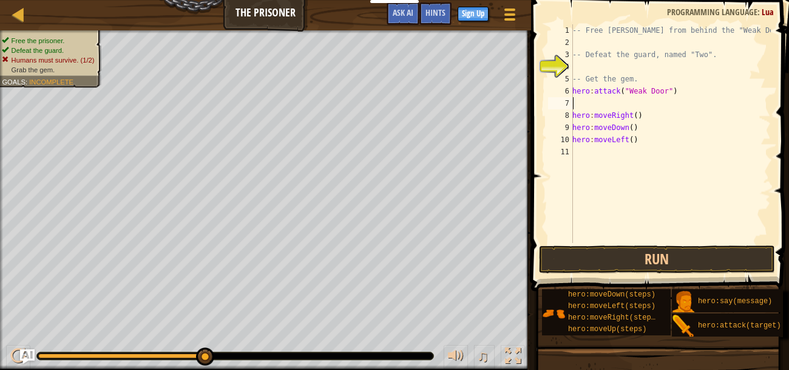
type textarea "hero:attack("Weak Door")"
